Goal: Task Accomplishment & Management: Complete application form

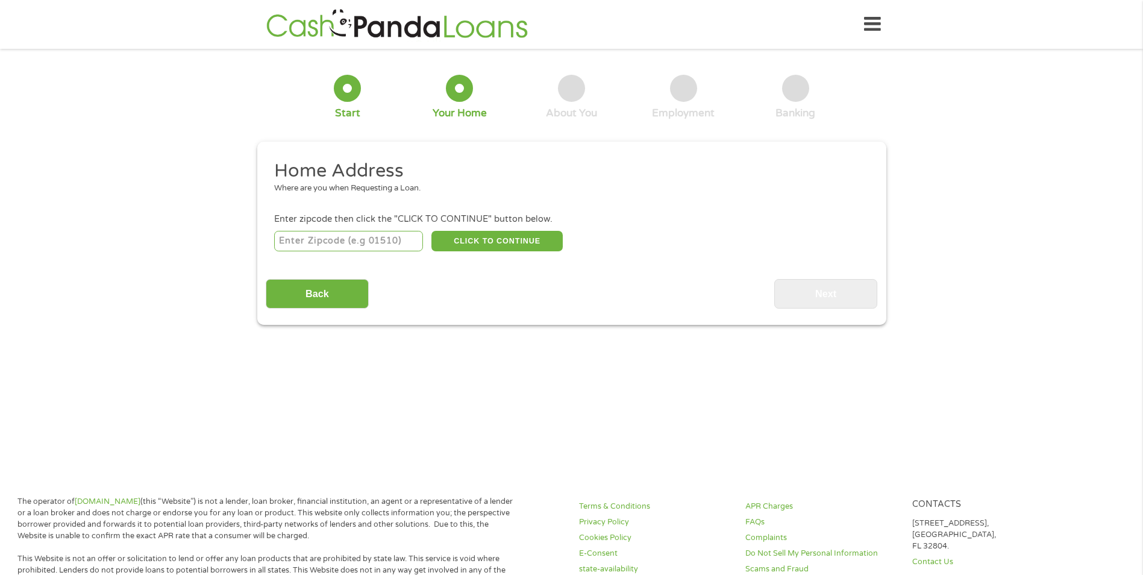
click at [396, 242] on input "number" at bounding box center [348, 241] width 149 height 20
type input "77346"
click at [486, 244] on button "CLICK TO CONTINUE" at bounding box center [496, 241] width 131 height 20
type input "77346"
type input "Humble"
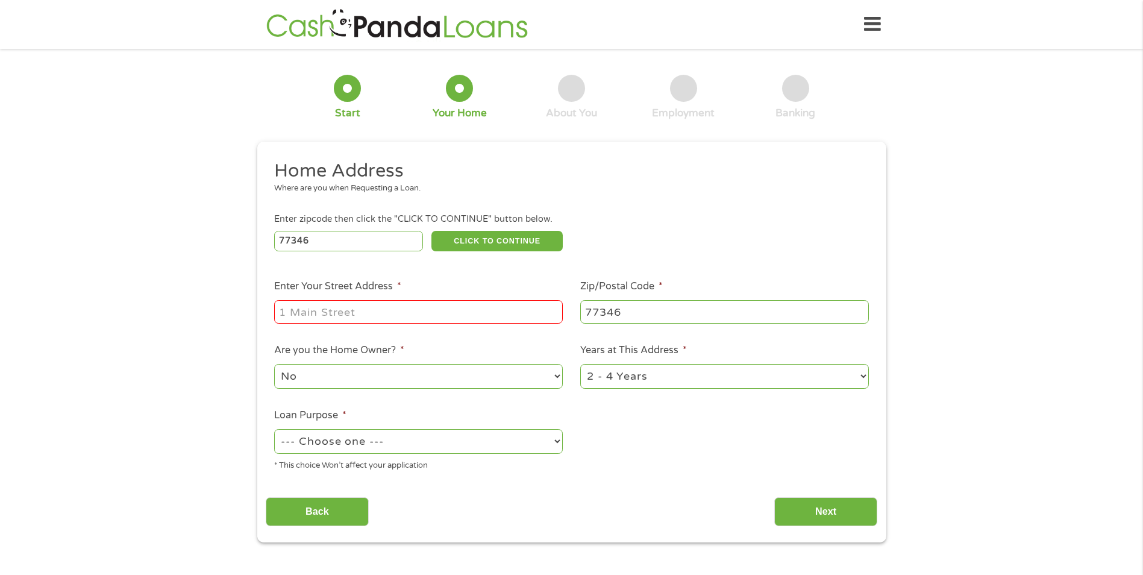
click at [444, 304] on input "Enter Your Street Address *" at bounding box center [418, 311] width 289 height 23
type input "[STREET_ADDRESS]"
click at [470, 440] on select "--- Choose one --- Pay Bills Debt Consolidation Home Improvement Major Purchase…" at bounding box center [418, 441] width 289 height 25
select select "paybills"
click at [274, 429] on select "--- Choose one --- Pay Bills Debt Consolidation Home Improvement Major Purchase…" at bounding box center [418, 441] width 289 height 25
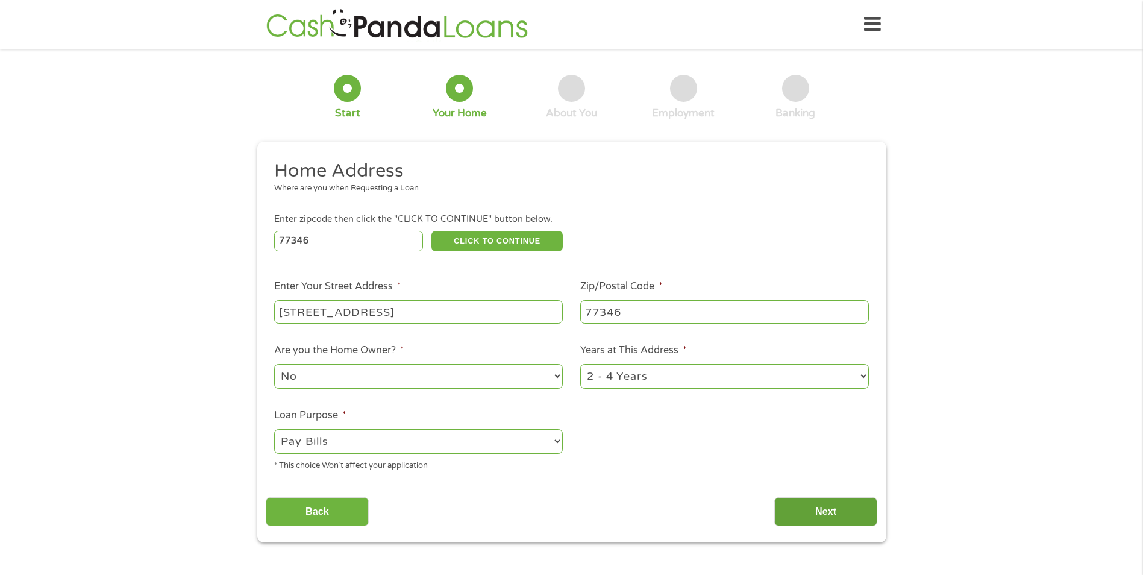
click at [838, 510] on input "Next" at bounding box center [825, 512] width 103 height 30
